Goal: Information Seeking & Learning: Learn about a topic

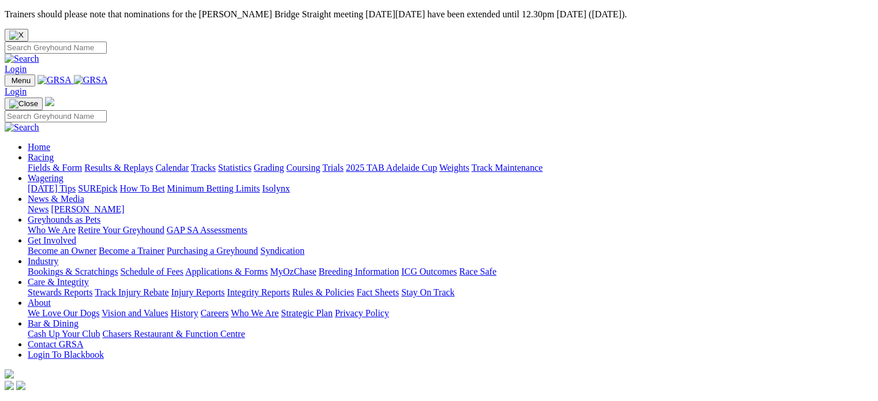
click at [27, 64] on link "Login" at bounding box center [16, 69] width 22 height 10
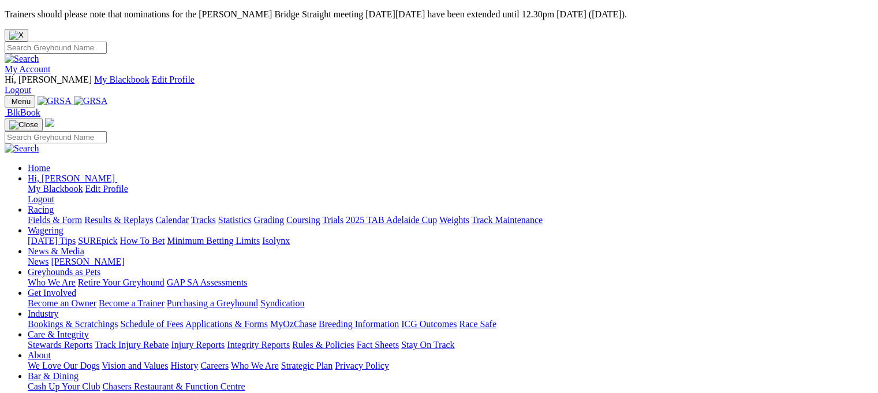
click at [38, 215] on link "Fields & Form" at bounding box center [55, 220] width 54 height 10
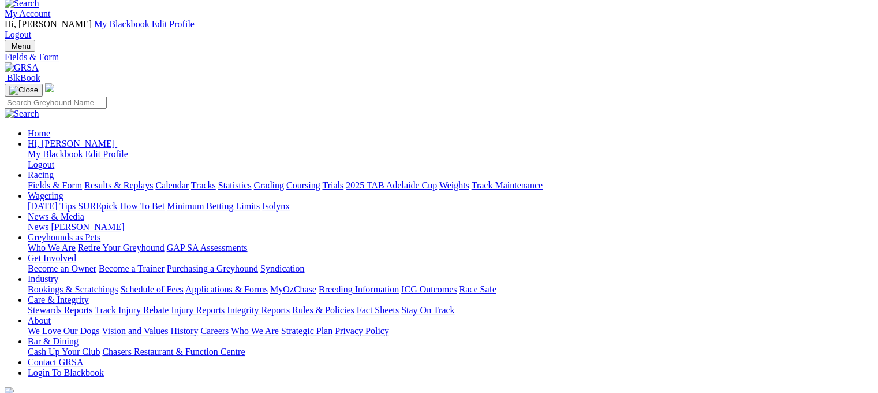
scroll to position [115, 0]
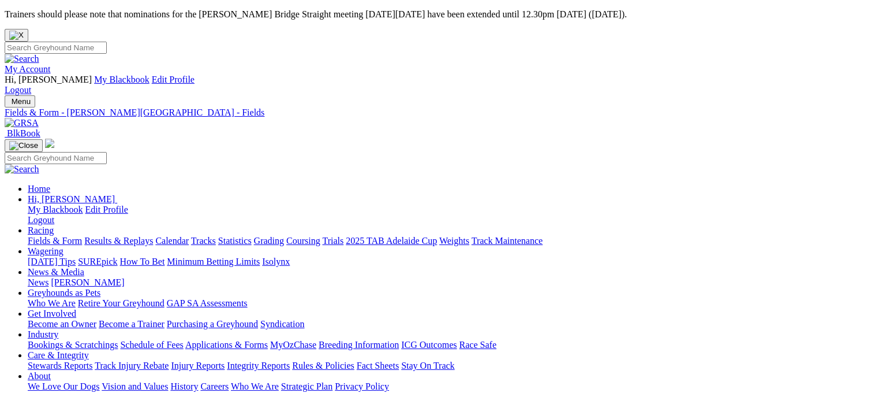
click at [47, 236] on link "Fields & Form" at bounding box center [55, 241] width 54 height 10
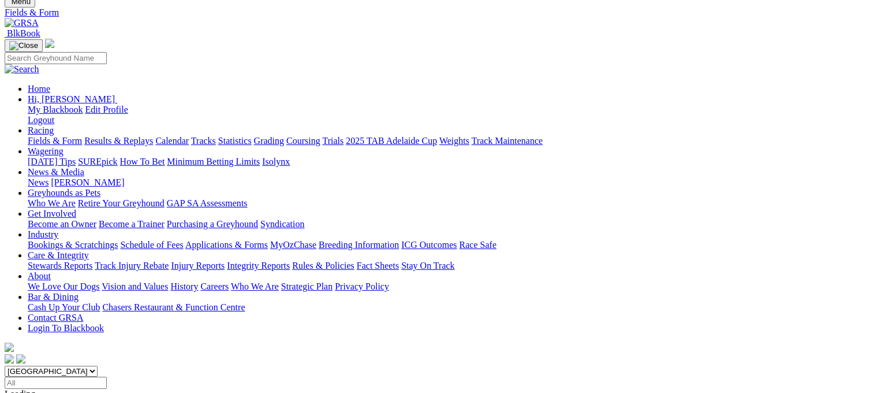
scroll to position [115, 0]
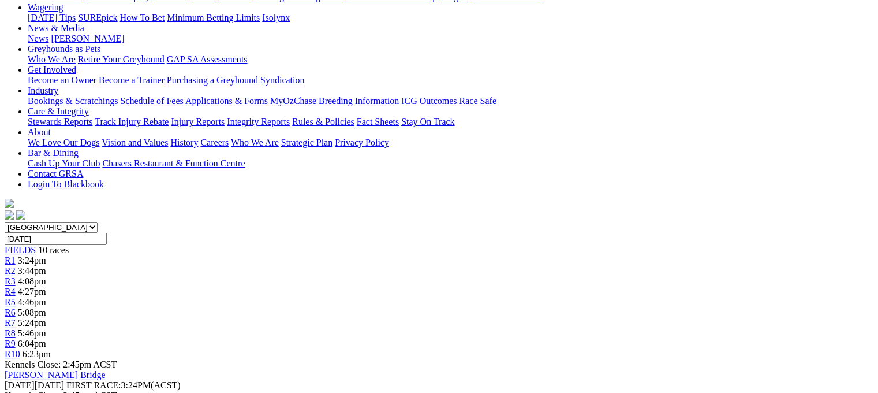
scroll to position [231, 0]
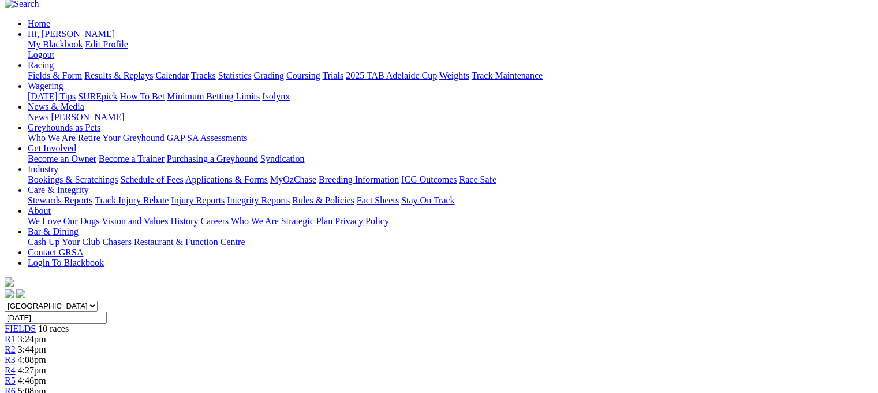
scroll to position [115, 0]
